Goal: Check status: Check status

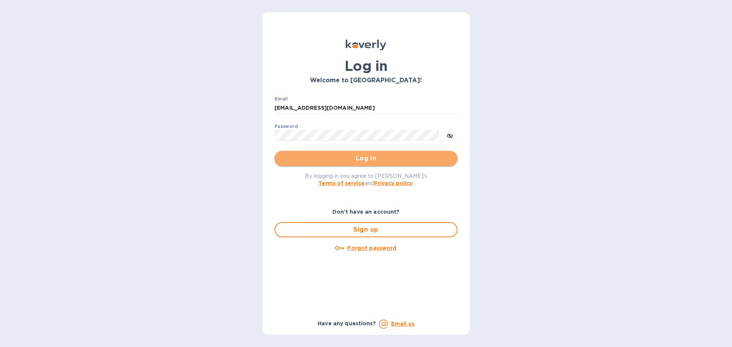
click at [356, 154] on span "Log in" at bounding box center [365, 158] width 171 height 9
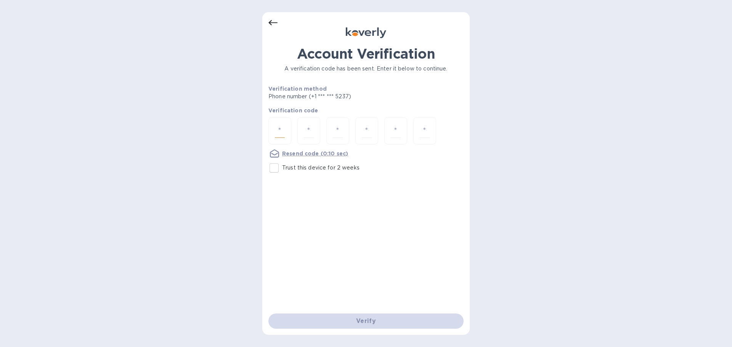
click at [283, 135] on input "number" at bounding box center [280, 131] width 10 height 14
type input "7"
type input "0"
type input "2"
type input "7"
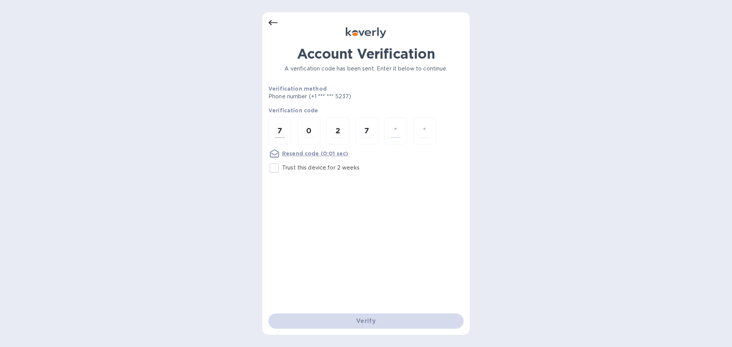
type input "7"
type input "2"
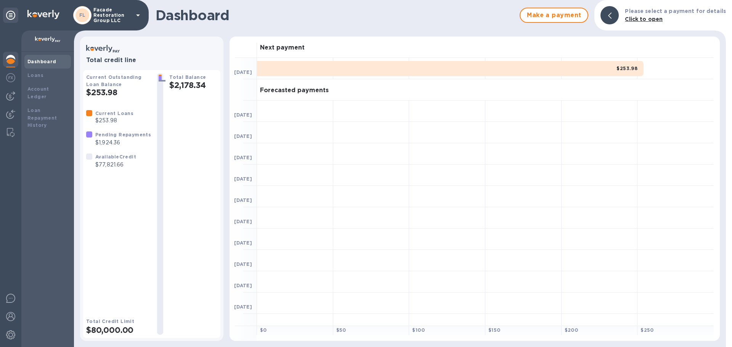
click at [265, 64] on div "$253.98" at bounding box center [450, 68] width 386 height 15
